Goal: Task Accomplishment & Management: Manage account settings

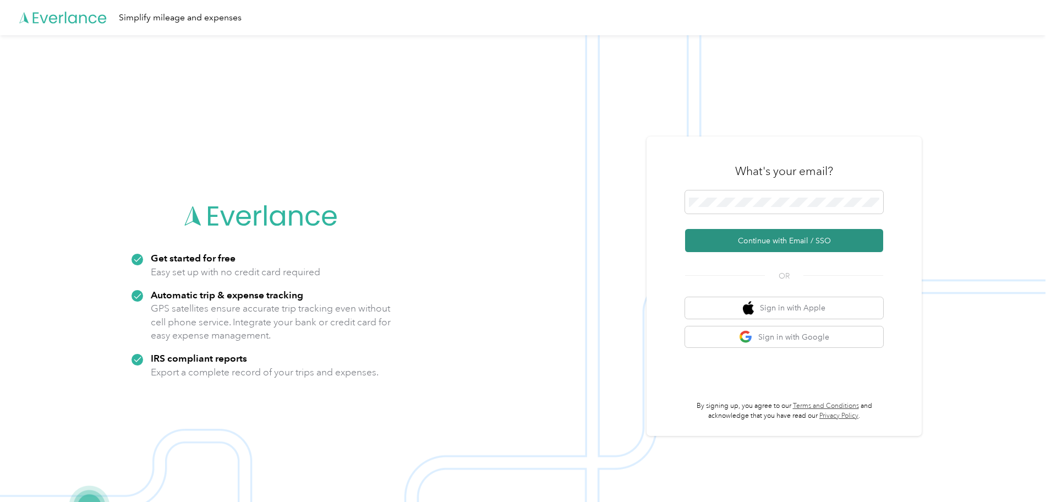
click at [788, 242] on button "Continue with Email / SSO" at bounding box center [784, 240] width 198 height 23
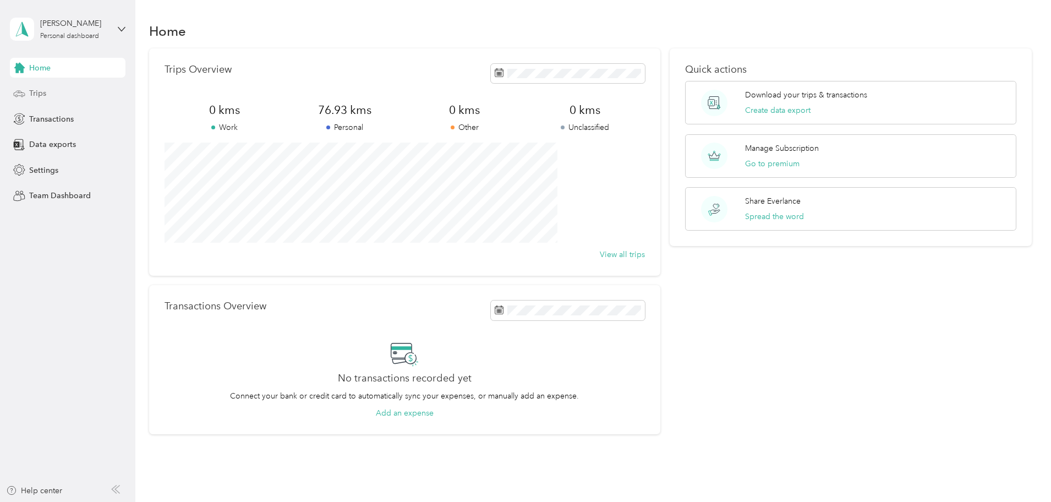
click at [50, 100] on div "Trips" at bounding box center [68, 94] width 116 height 20
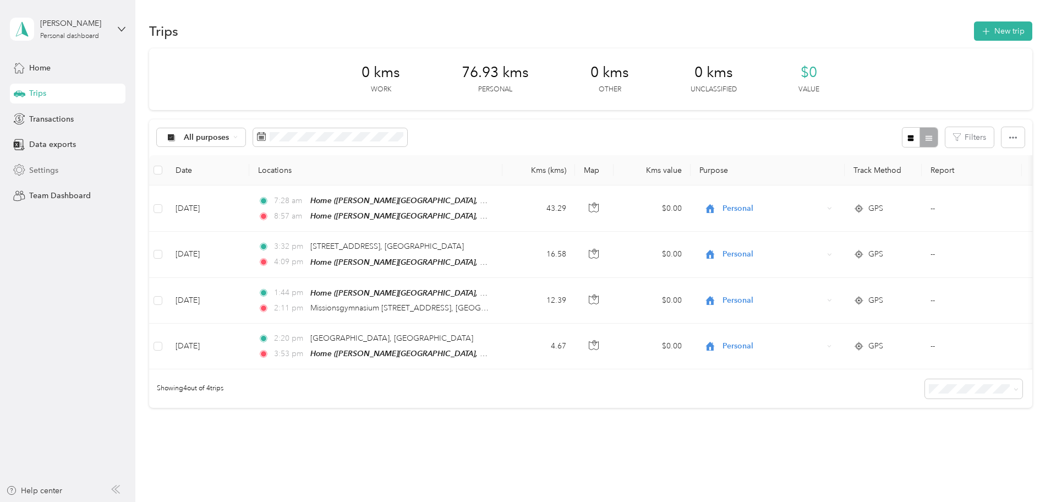
click at [41, 168] on span "Settings" at bounding box center [43, 171] width 29 height 12
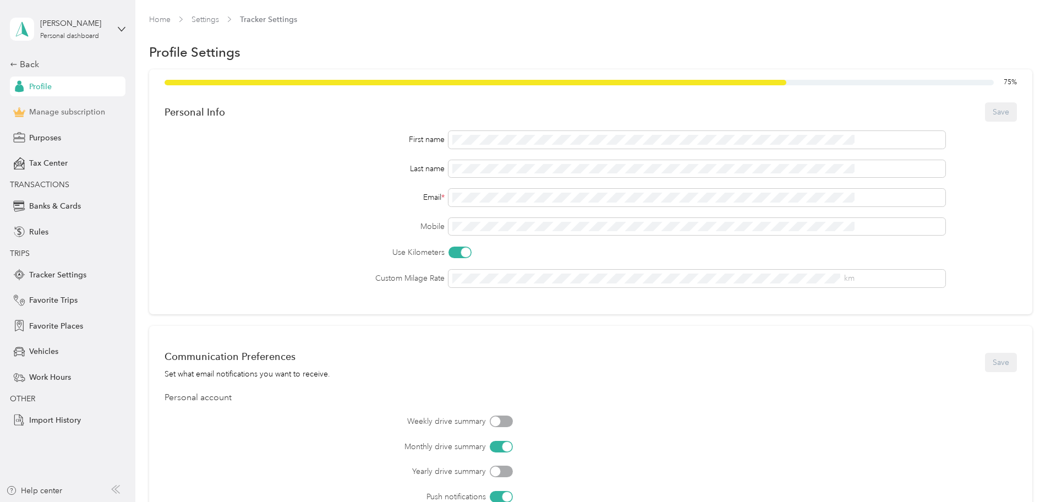
click at [73, 107] on span "Manage subscription" at bounding box center [67, 112] width 76 height 12
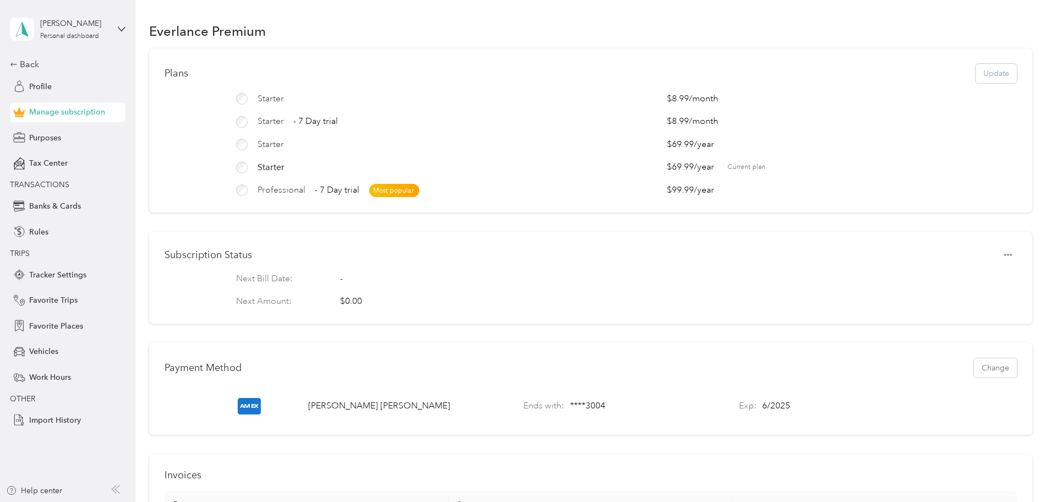
click at [319, 281] on p "Next Bill Date:" at bounding box center [278, 278] width 85 height 13
click at [1004, 259] on icon "button" at bounding box center [1008, 255] width 8 height 8
click at [624, 246] on div "Subscription Status Next Bill Date: - Next Amount: $0.00" at bounding box center [590, 278] width 883 height 92
click at [50, 139] on span "Purposes" at bounding box center [45, 138] width 32 height 12
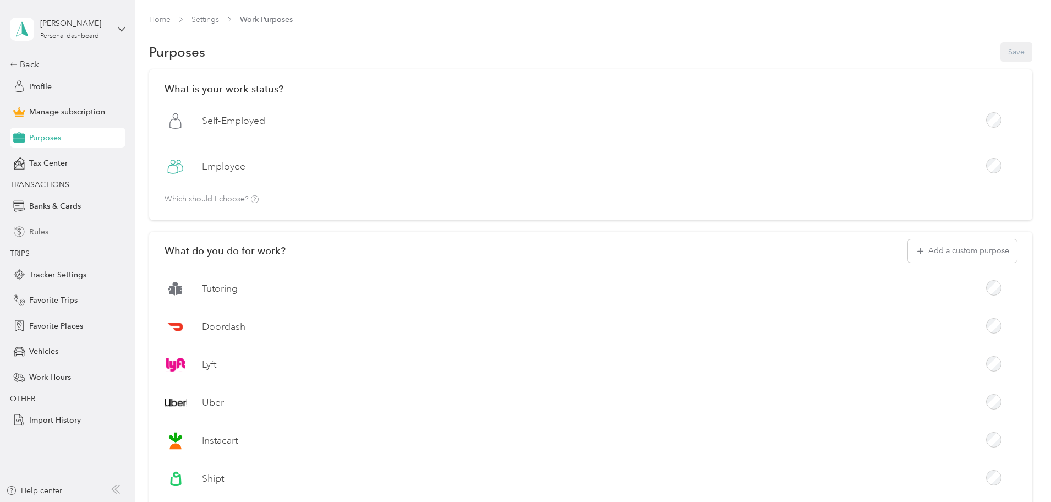
click at [37, 229] on span "Rules" at bounding box center [38, 232] width 19 height 12
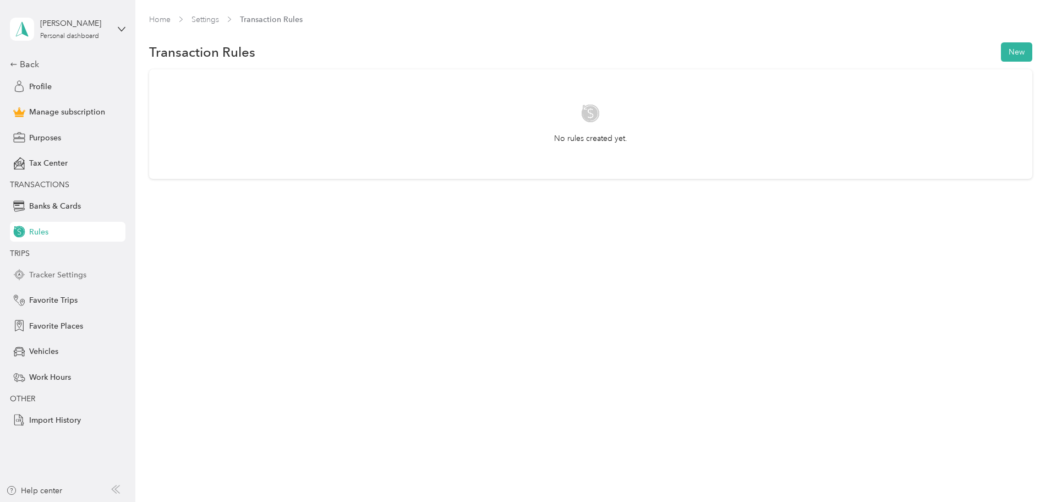
click at [47, 279] on span "Tracker Settings" at bounding box center [57, 275] width 57 height 12
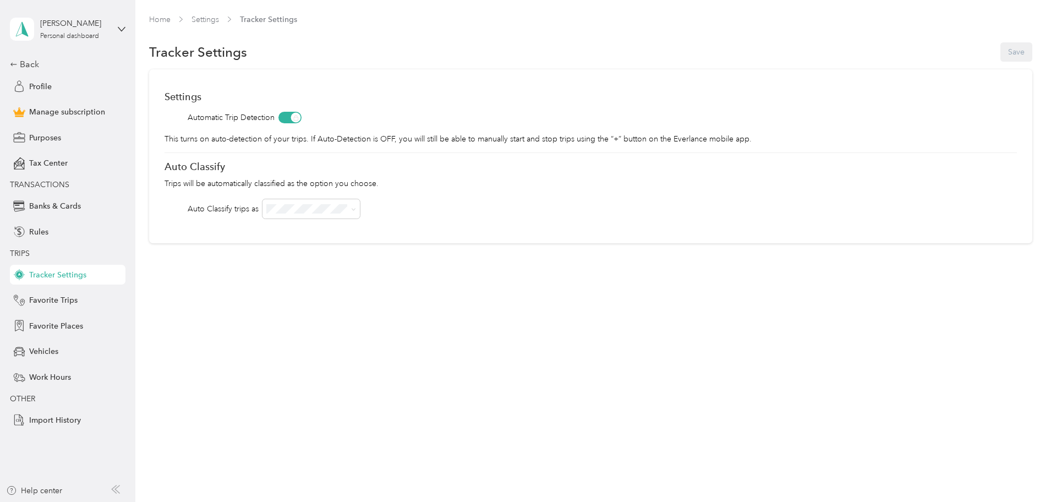
click at [98, 259] on span "TRIPS" at bounding box center [65, 254] width 110 height 12
